Goal: Task Accomplishment & Management: Complete application form

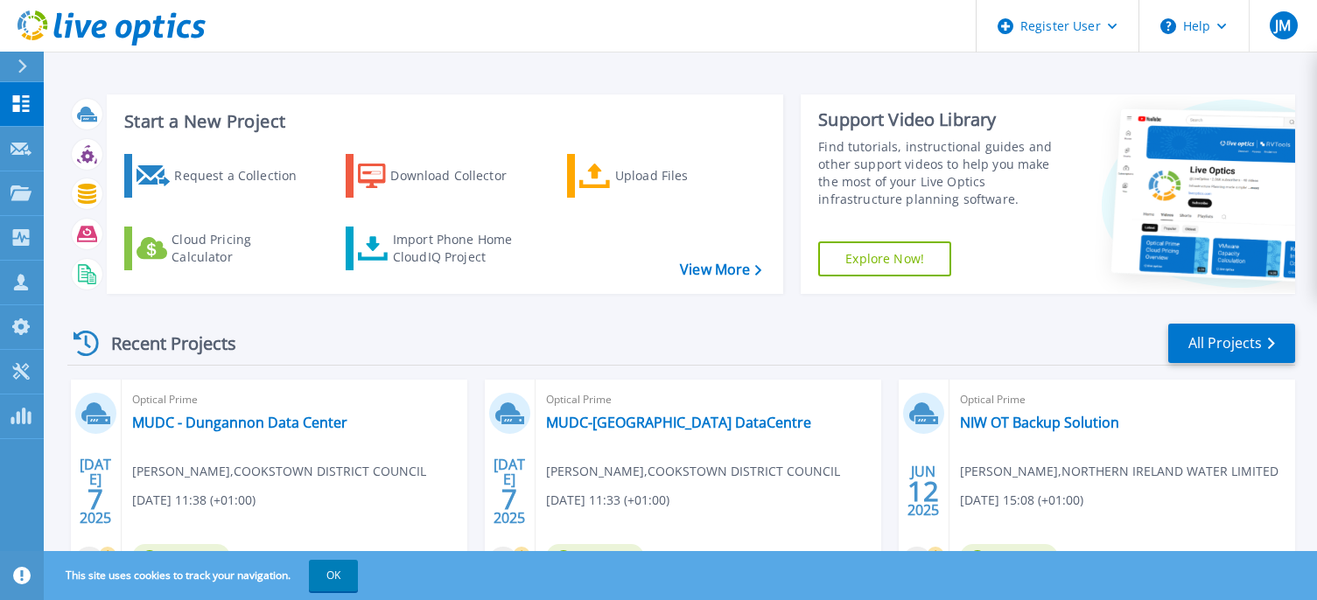
click at [1032, 318] on div "Recent Projects All Projects [DATE] Optical Prime MUDC - Dungannon Data Center …" at bounding box center [681, 612] width 1228 height 609
click at [17, 192] on icon at bounding box center [20, 192] width 21 height 15
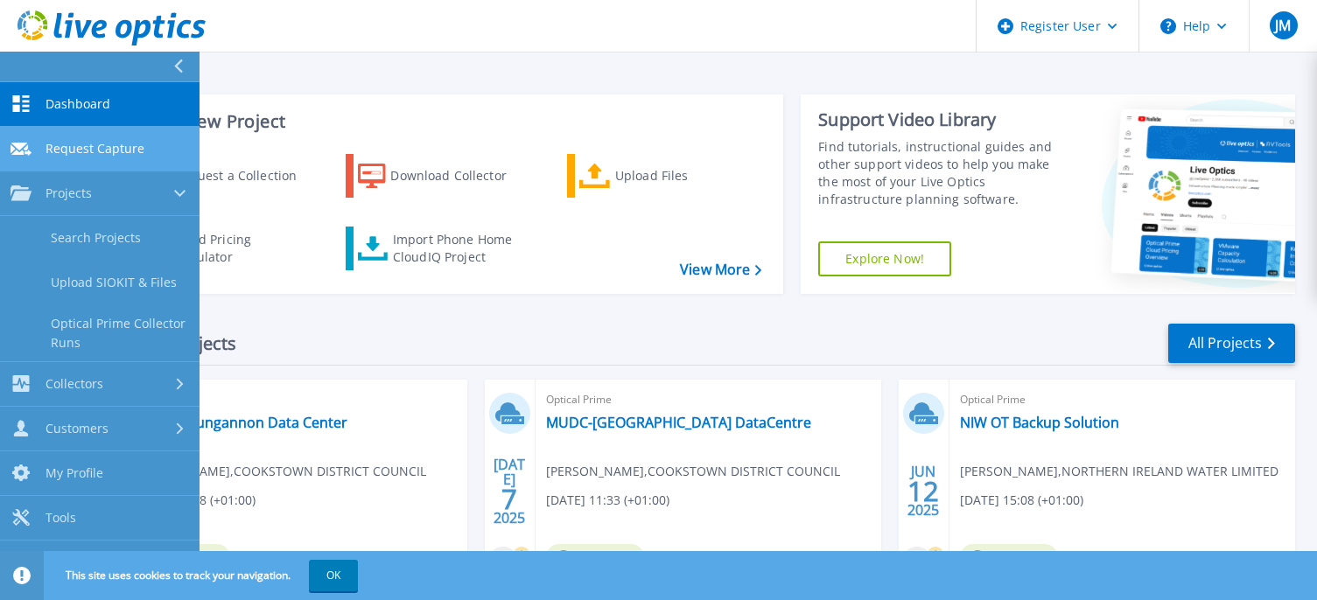
click at [106, 157] on link "Request Capture Request Capture" at bounding box center [99, 149] width 199 height 45
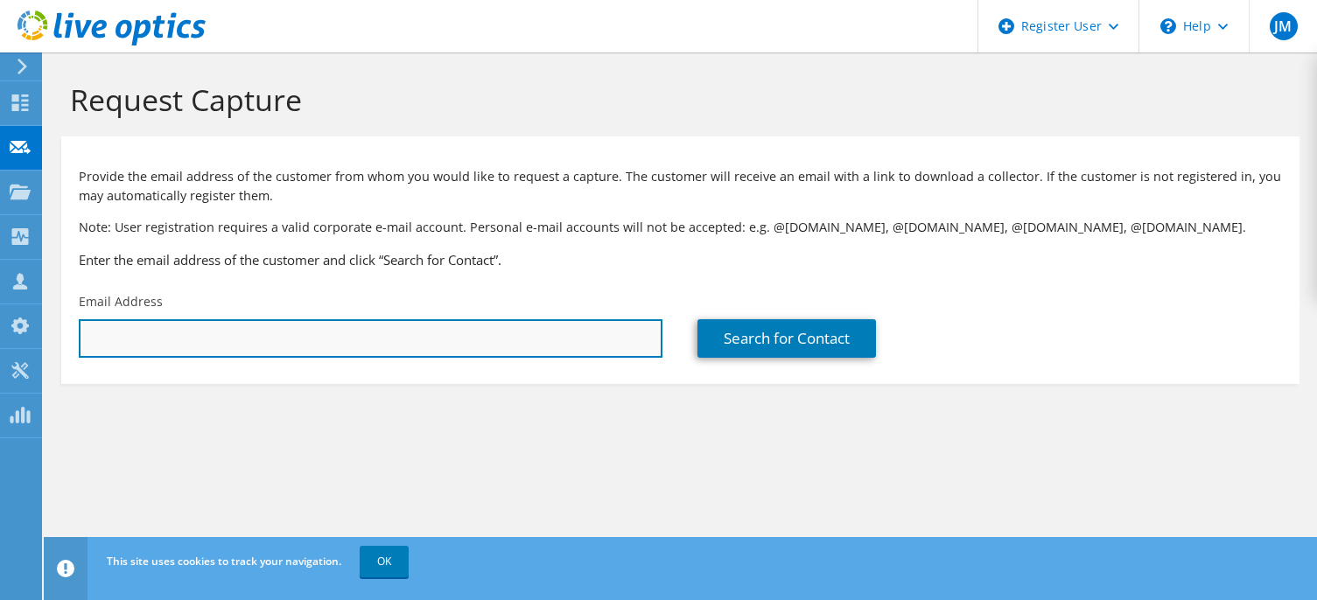
click at [164, 335] on input "text" at bounding box center [371, 338] width 584 height 38
paste input "[PERSON_NAME][EMAIL_ADDRESS][DOMAIN_NAME]"
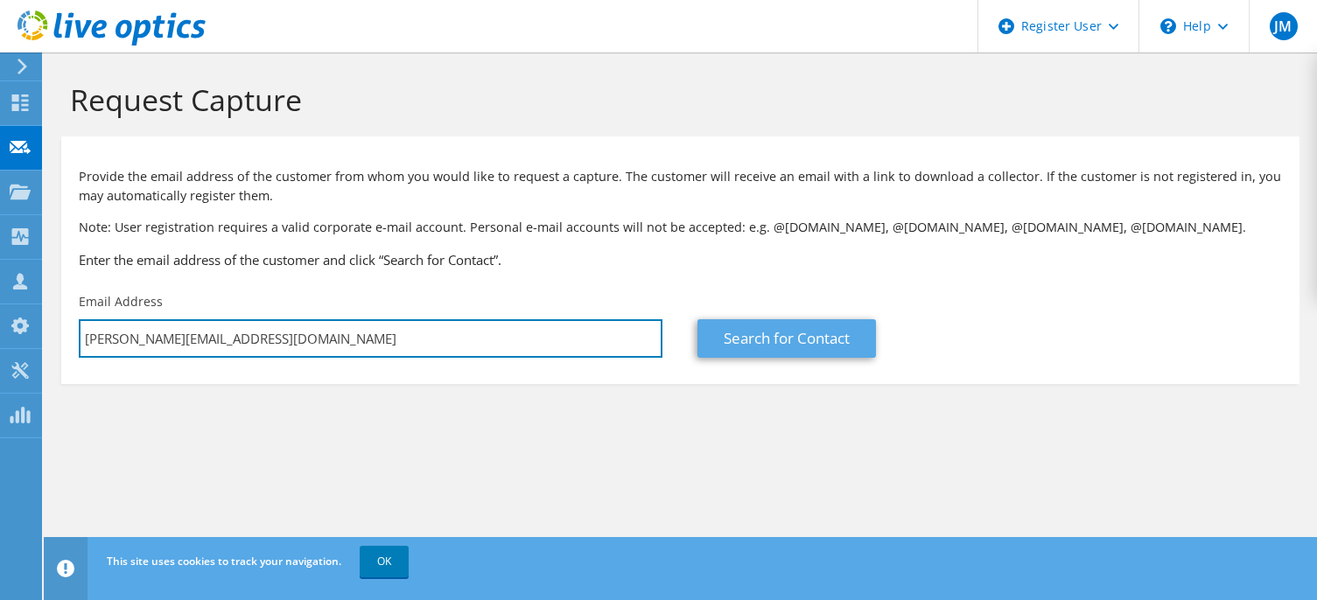
type input "[PERSON_NAME][EMAIL_ADDRESS][DOMAIN_NAME]"
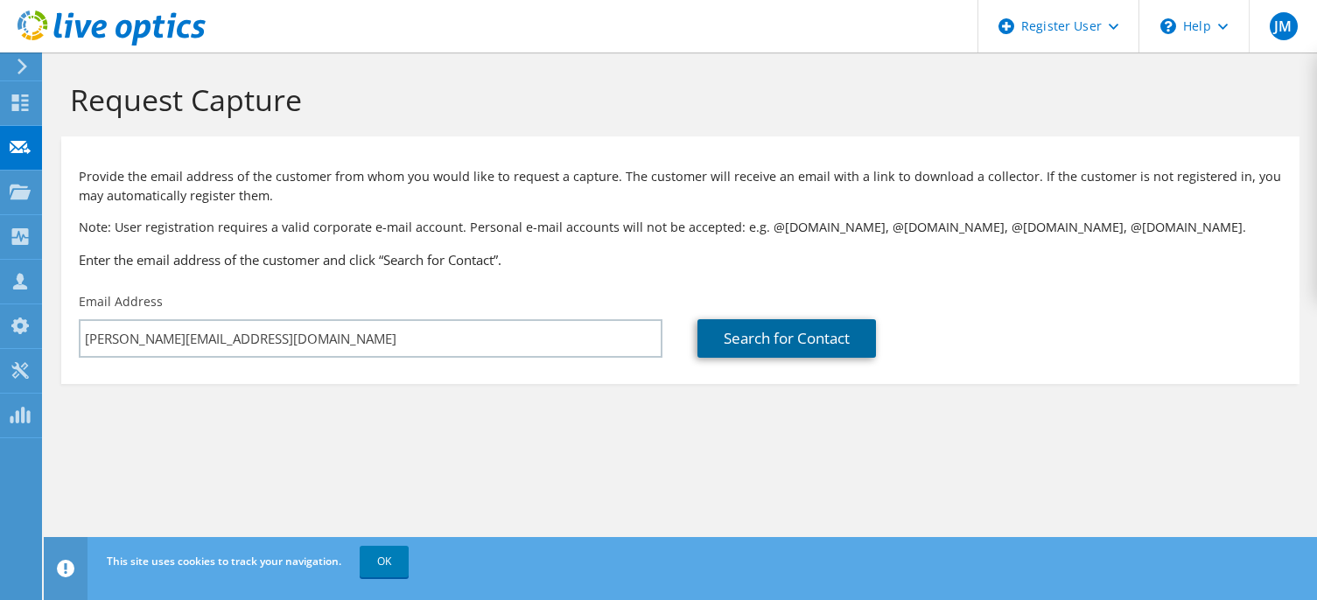
click at [787, 338] on link "Search for Contact" at bounding box center [786, 338] width 178 height 38
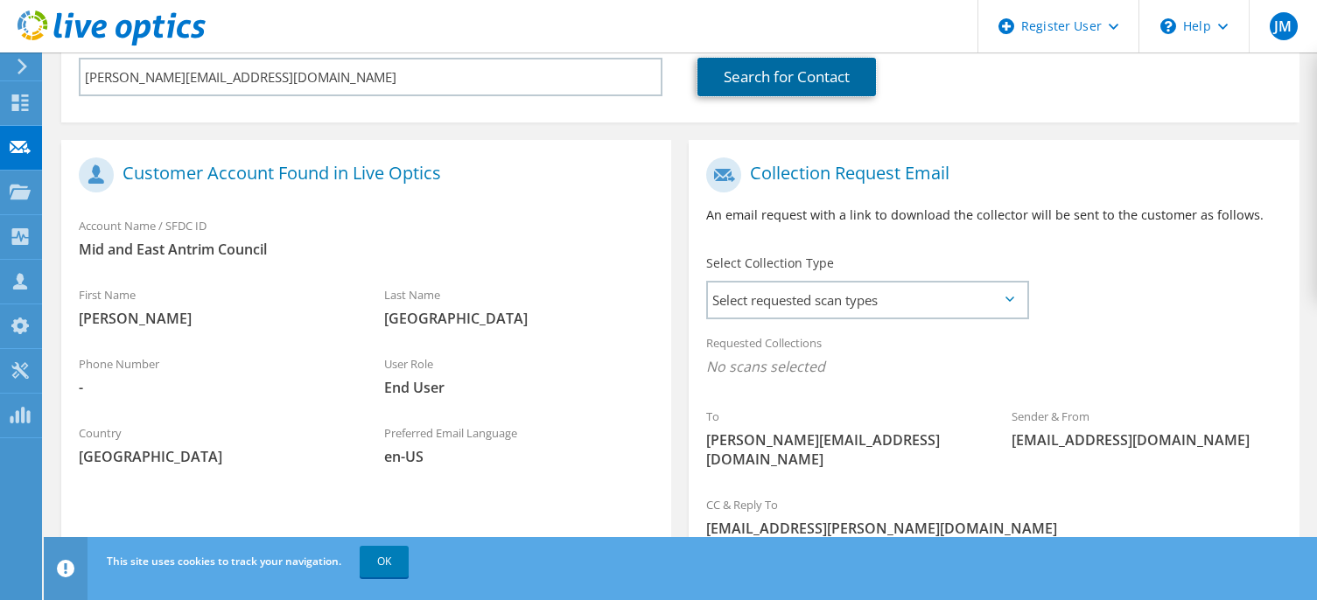
scroll to position [262, 0]
click at [381, 556] on link "OK" at bounding box center [384, 561] width 49 height 31
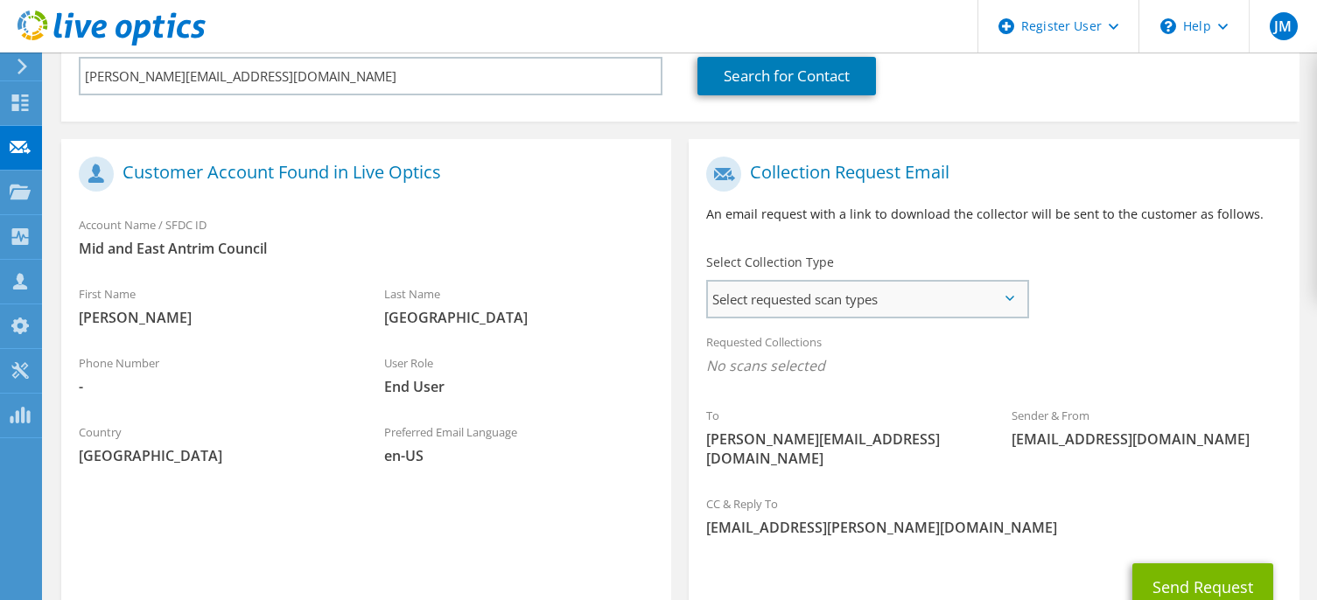
click at [983, 297] on span "Select requested scan types" at bounding box center [867, 299] width 318 height 35
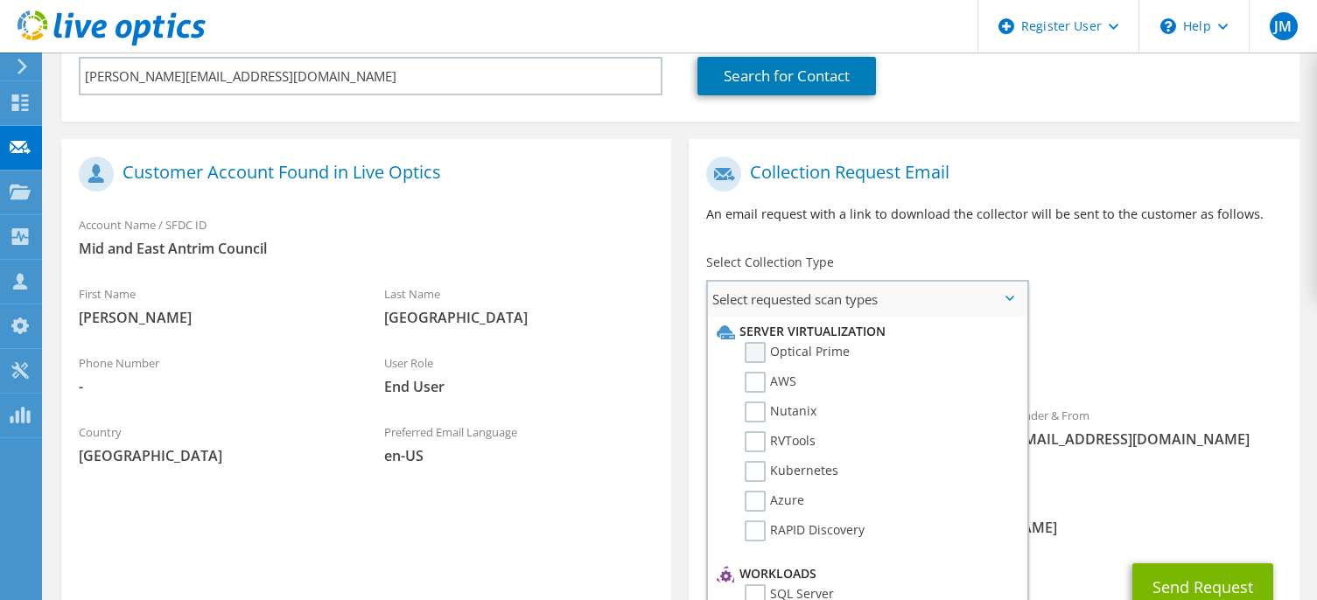
click at [760, 351] on label "Optical Prime" at bounding box center [797, 352] width 105 height 21
click at [0, 0] on input "Optical Prime" at bounding box center [0, 0] width 0 height 0
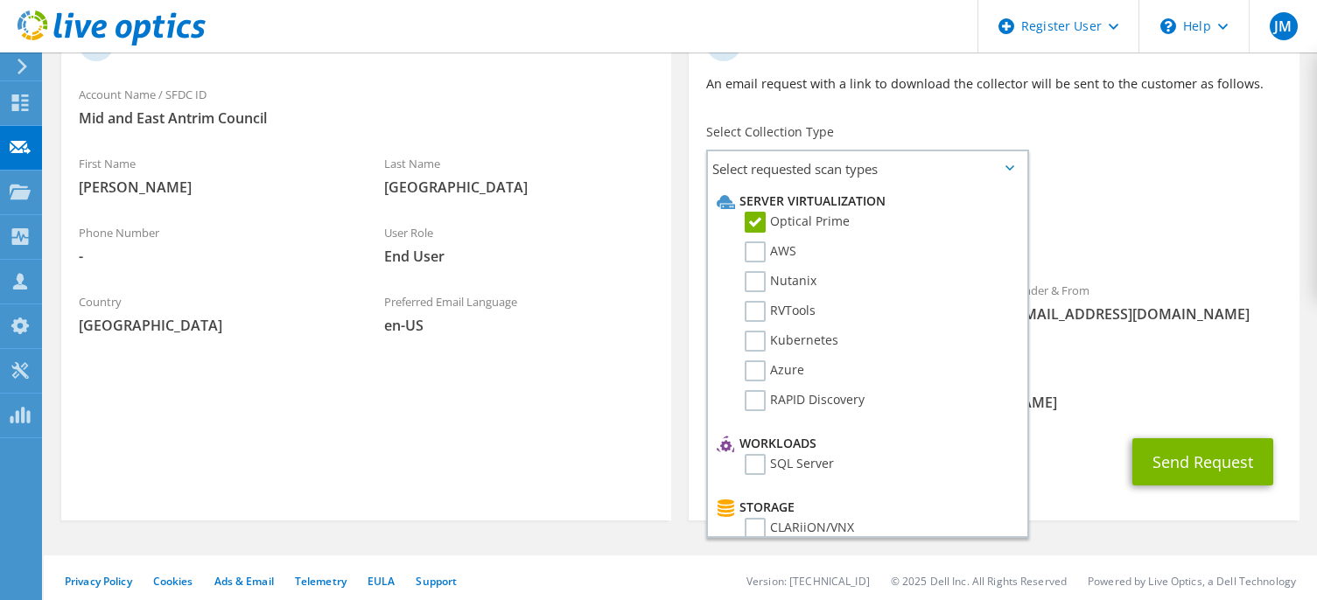
scroll to position [401, 0]
